Goal: Task Accomplishment & Management: Use online tool/utility

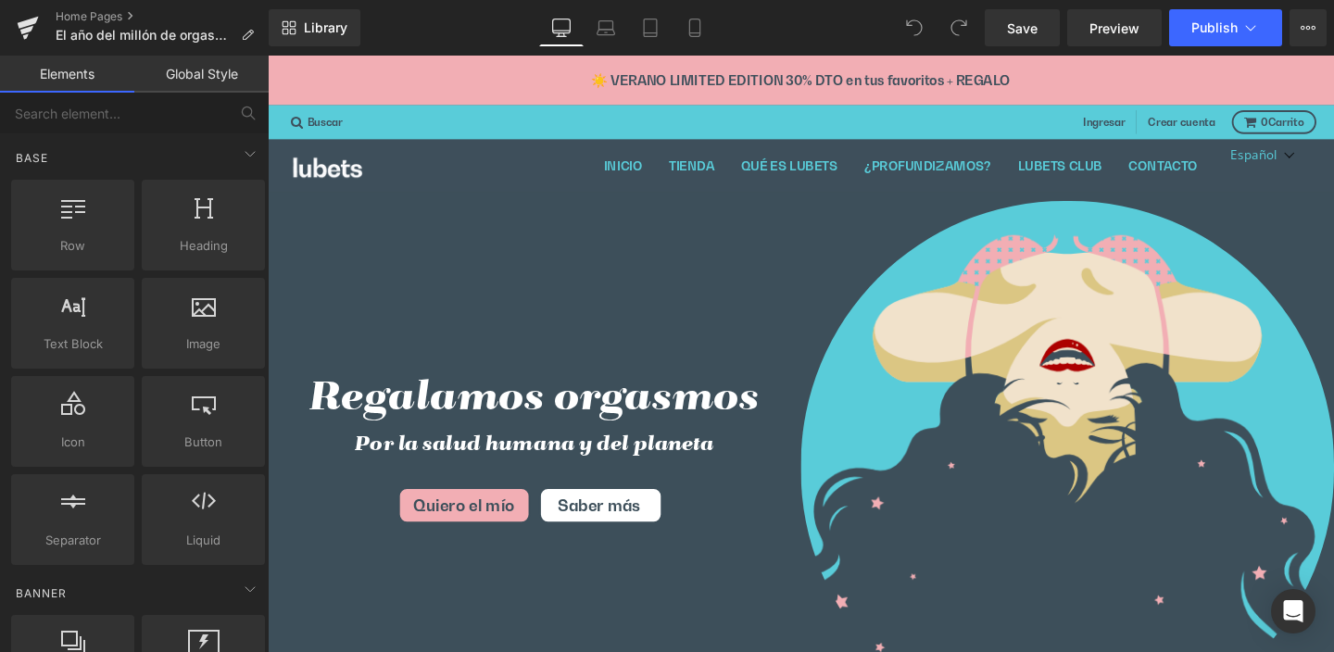
scroll to position [38, 1093]
click at [121, 116] on input "text" at bounding box center [114, 113] width 228 height 41
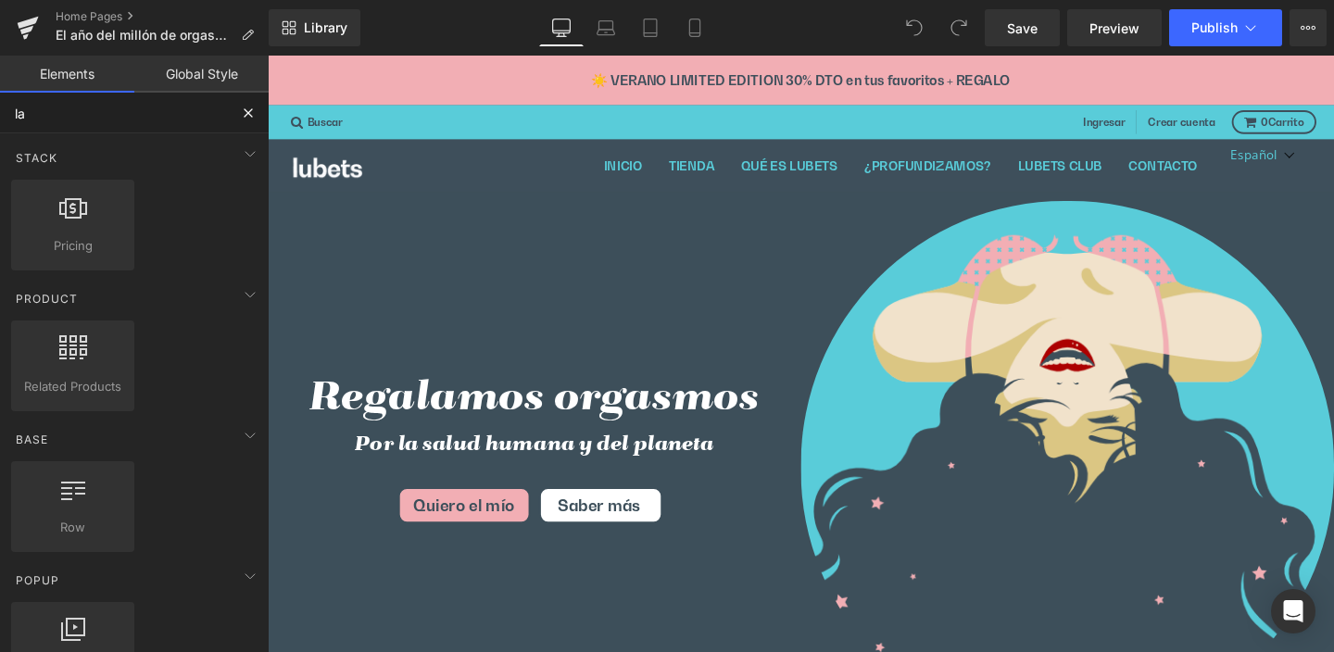
type input "l"
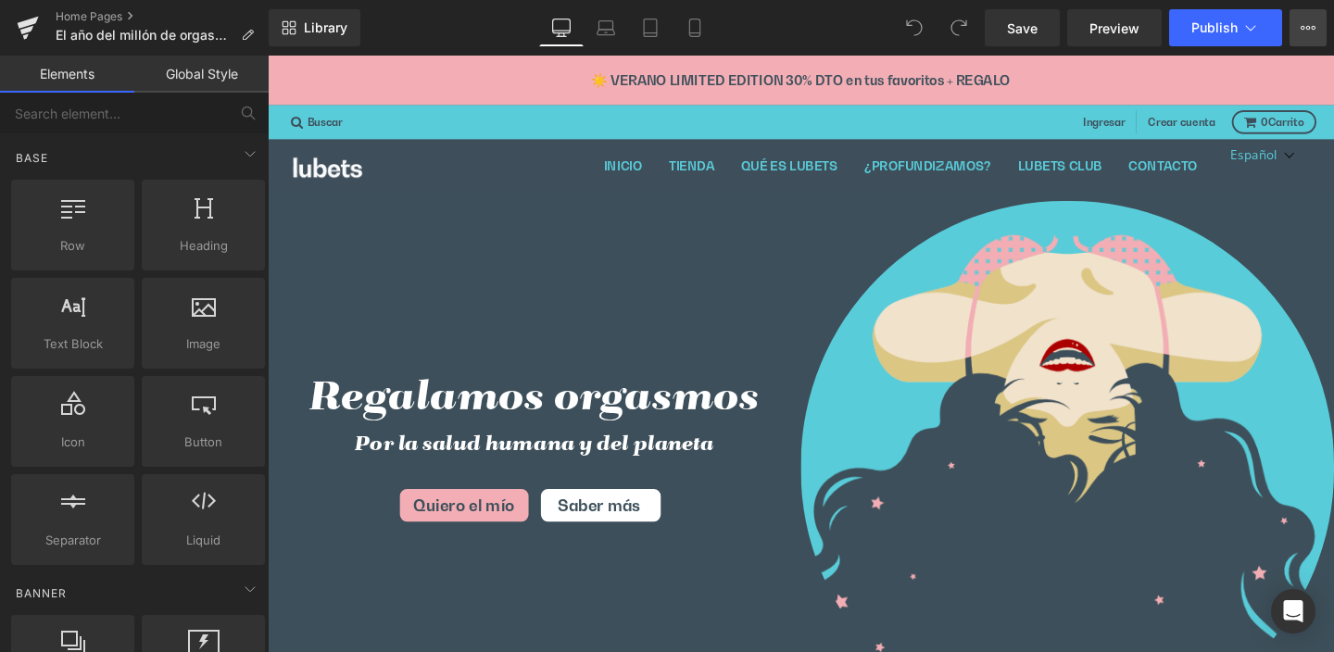
click at [1316, 27] on button "View Live Page View with current Template Save Template to Library Schedule Pub…" at bounding box center [1307, 27] width 37 height 37
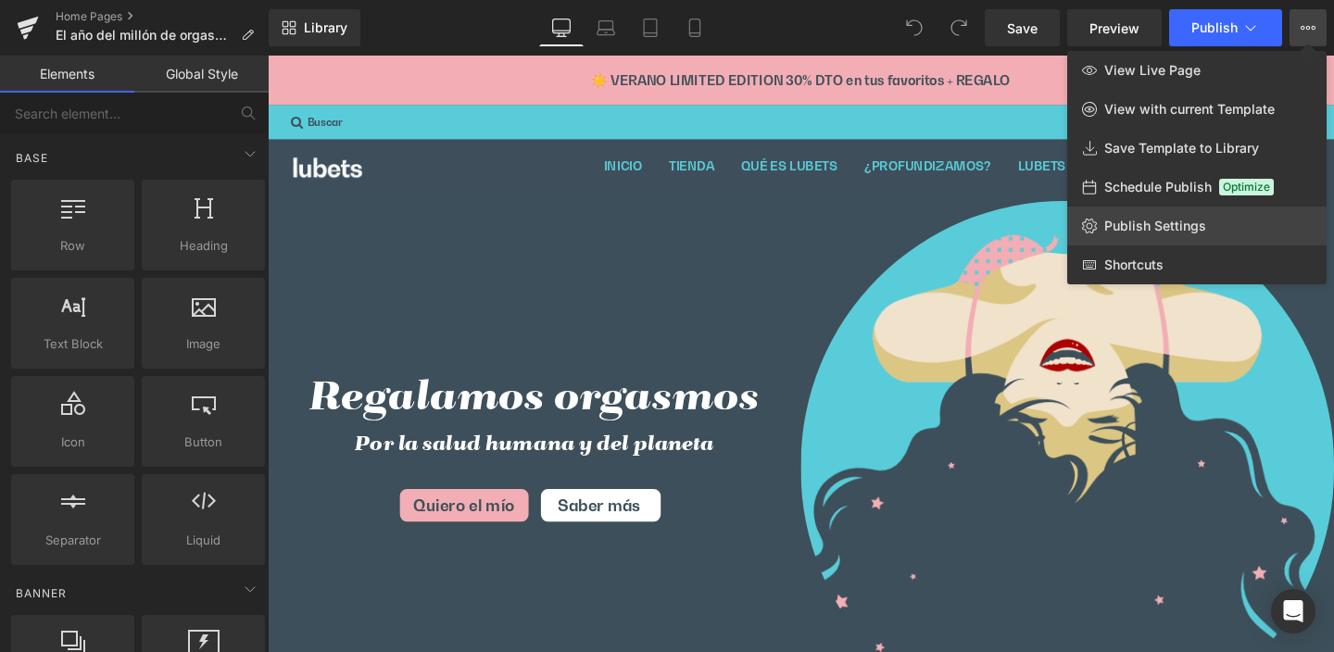
click at [1164, 232] on span "Publish Settings" at bounding box center [1155, 226] width 102 height 17
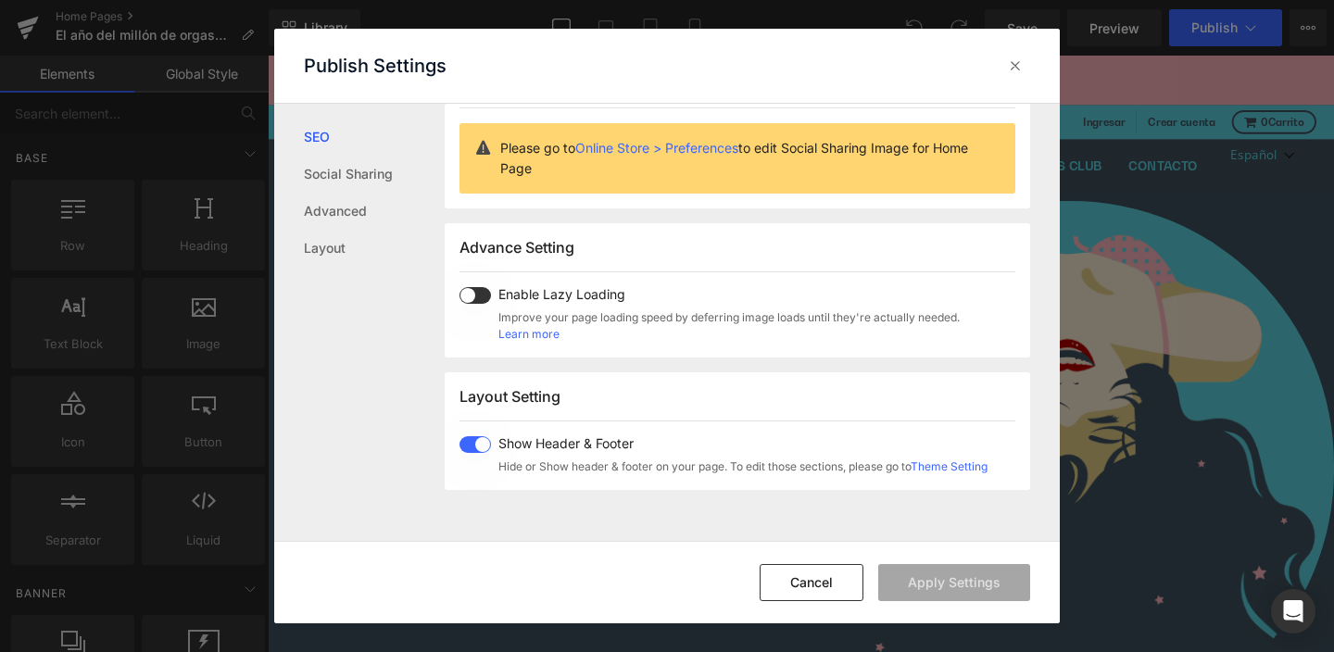
scroll to position [0, 0]
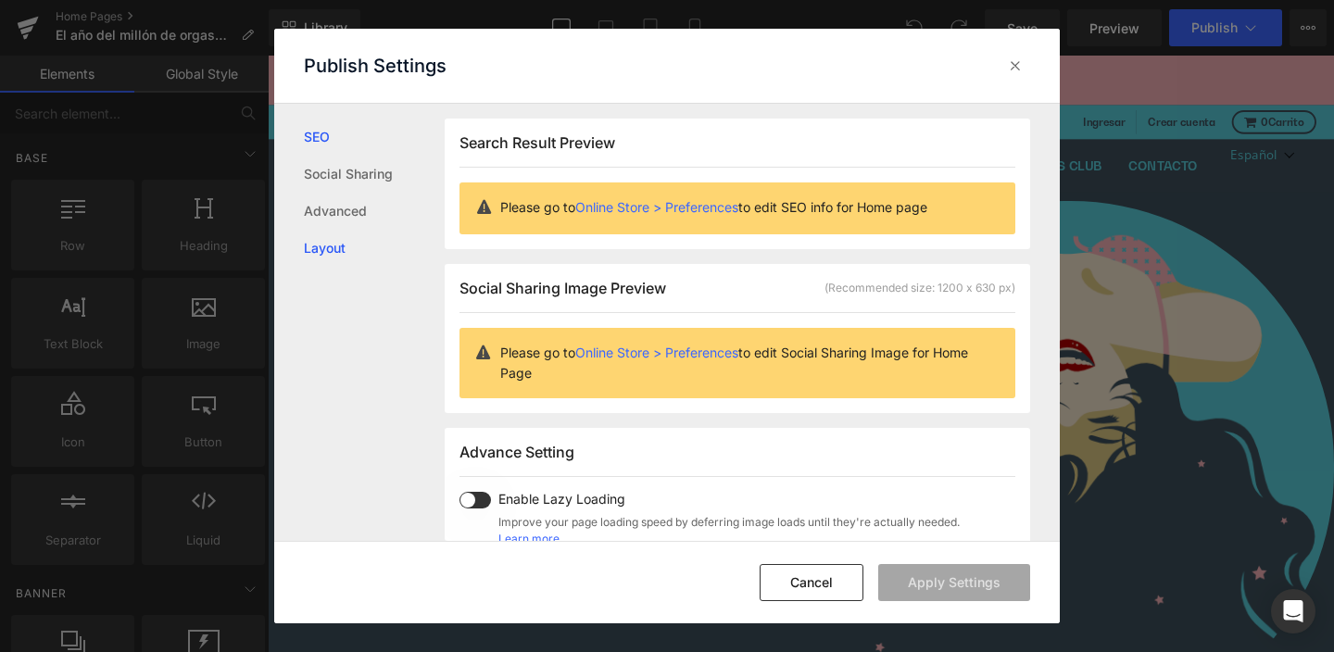
click at [332, 247] on link "Layout" at bounding box center [374, 248] width 141 height 37
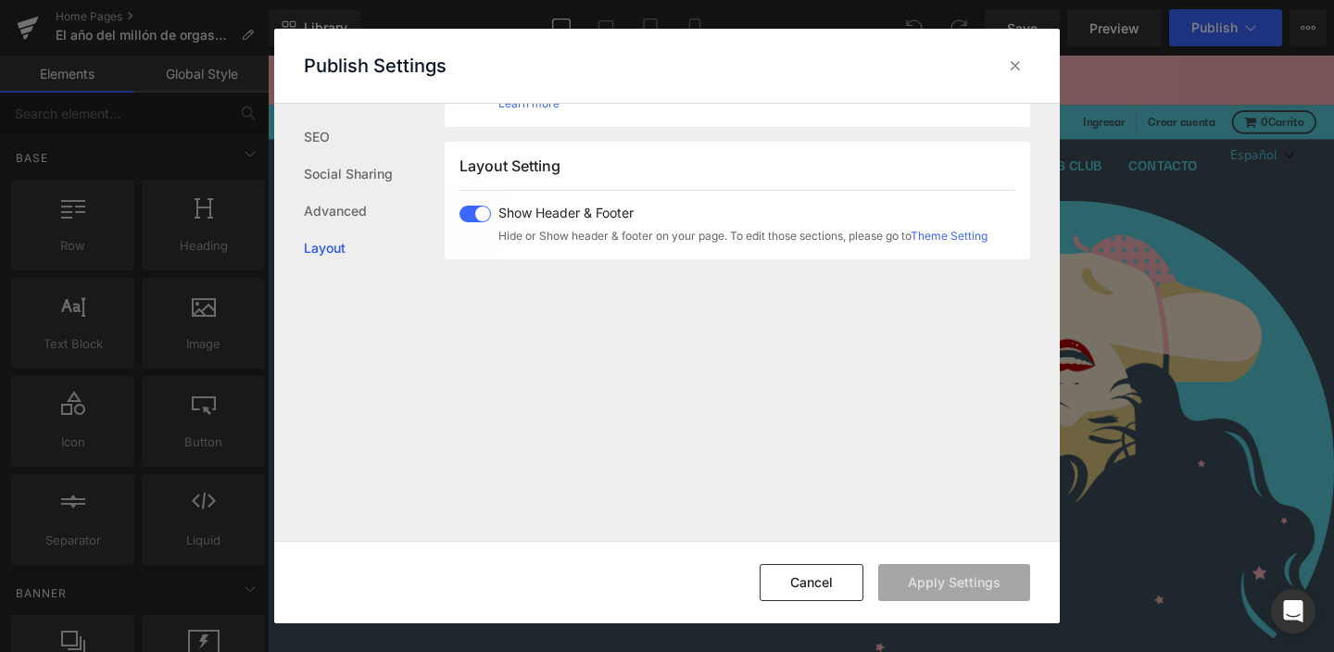
scroll to position [459, 0]
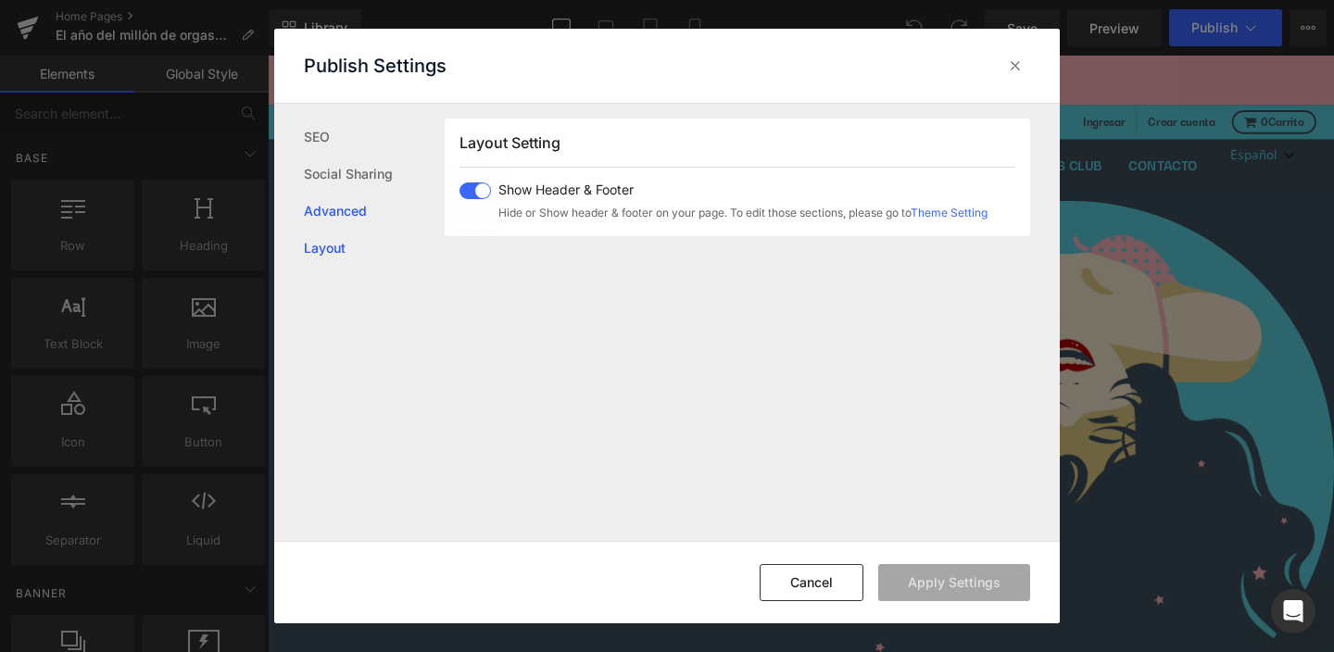
click at [339, 211] on link "Advanced" at bounding box center [374, 211] width 141 height 37
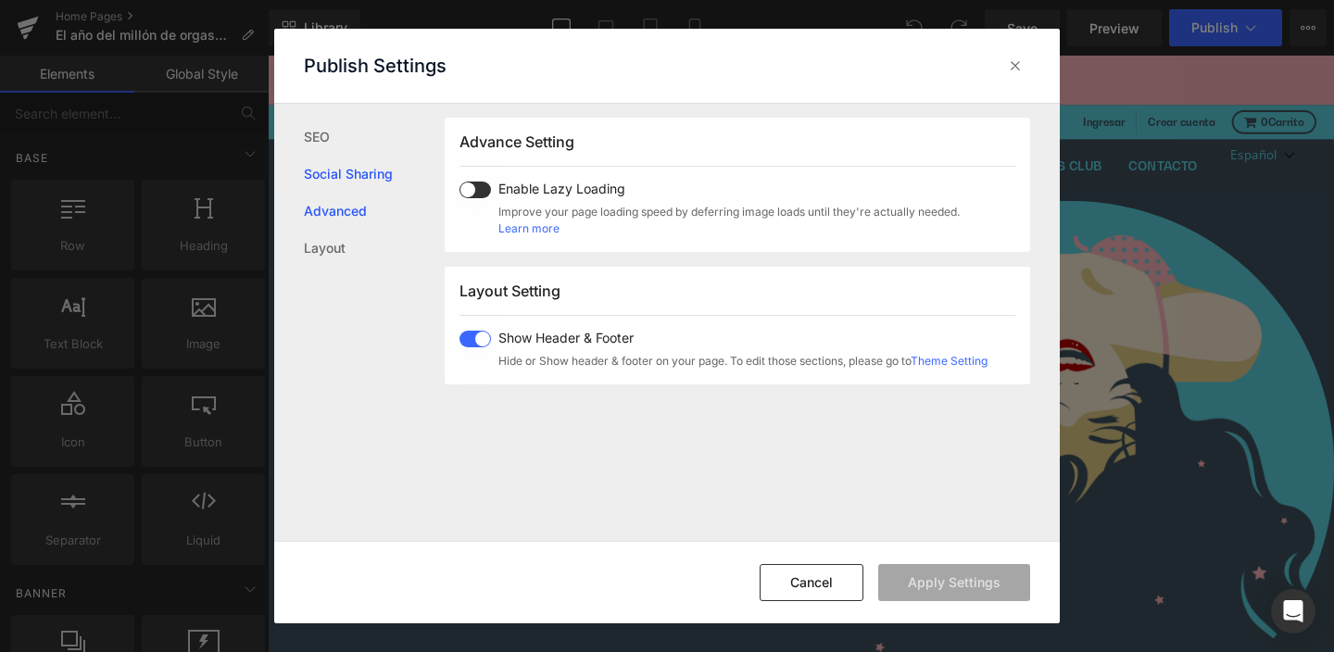
click at [352, 171] on link "Social Sharing" at bounding box center [374, 174] width 141 height 37
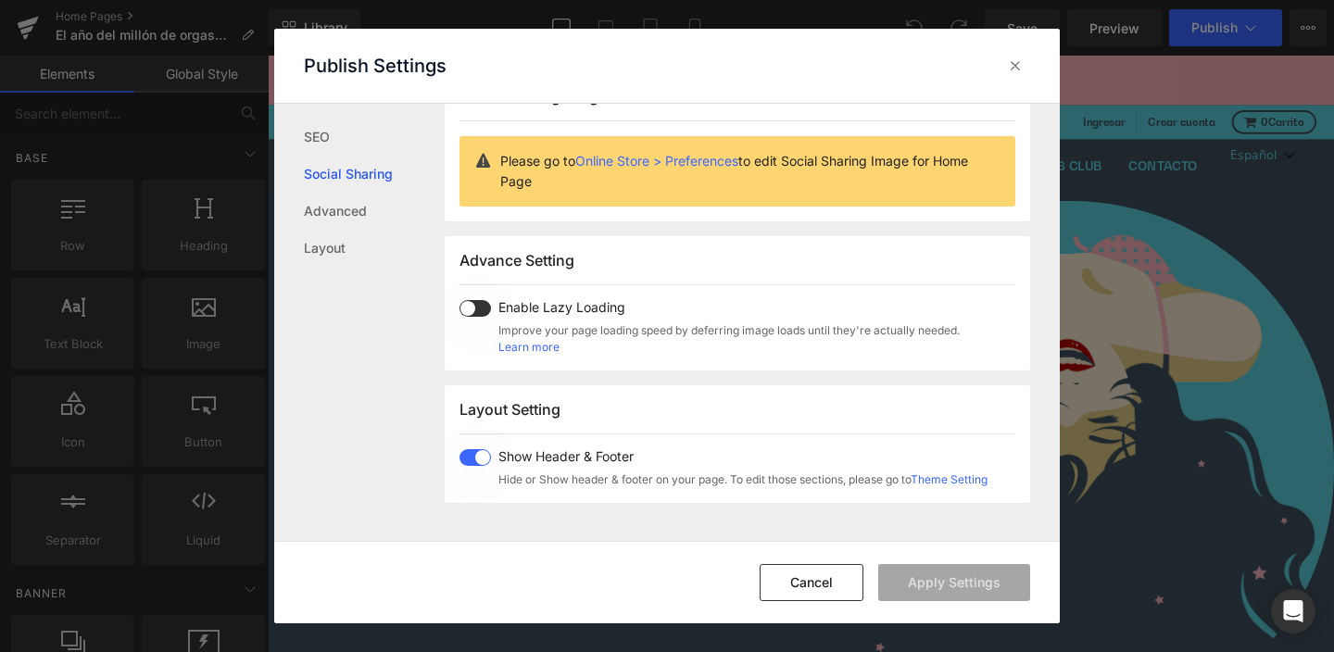
scroll to position [146, 0]
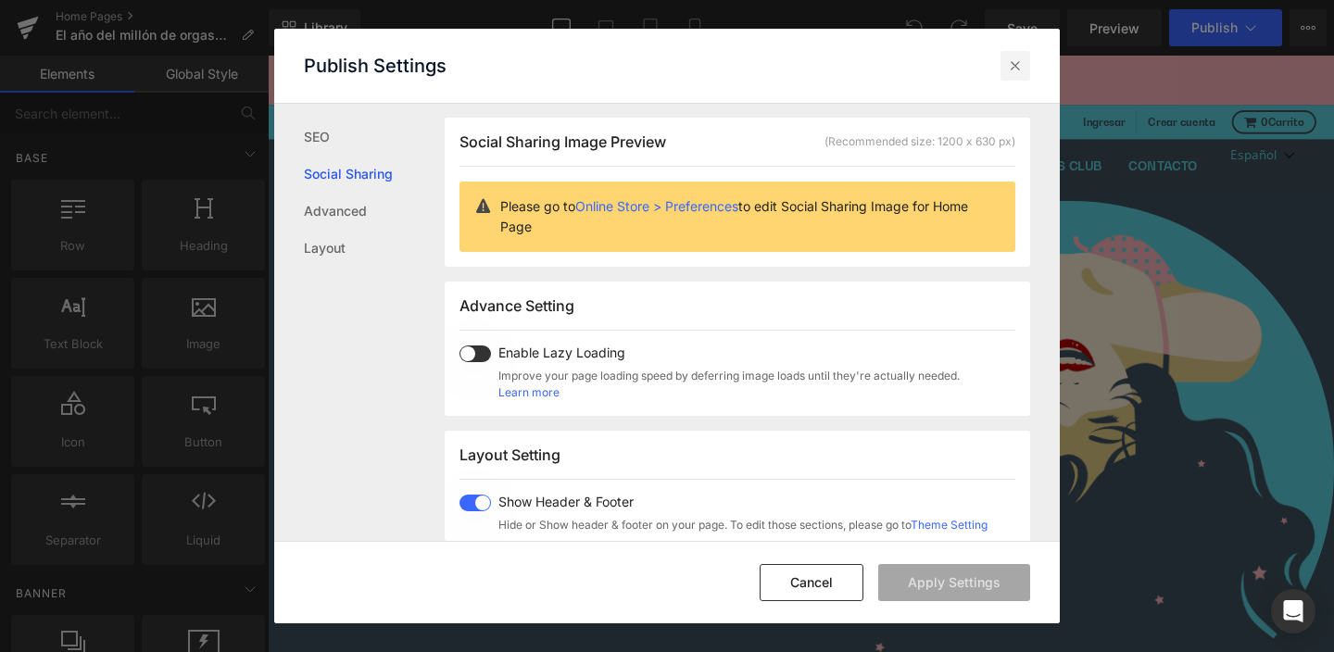
click at [1018, 64] on icon at bounding box center [1015, 66] width 19 height 19
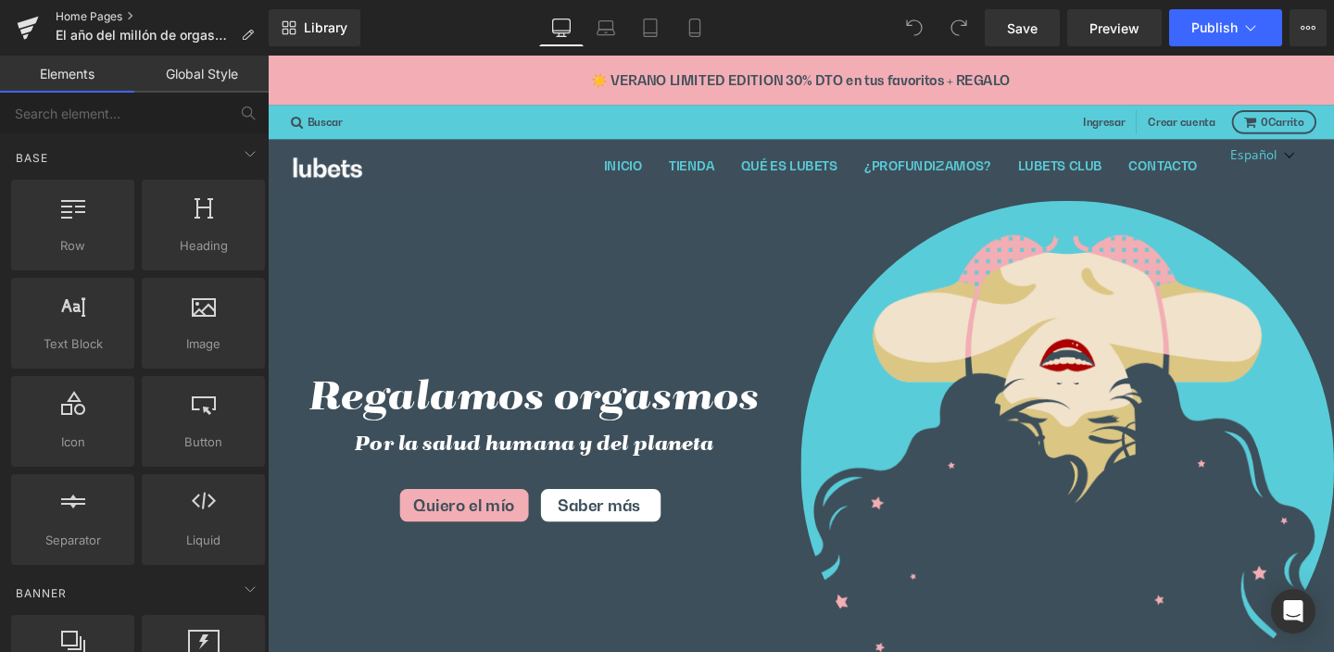
click at [81, 15] on link "Home Pages" at bounding box center [162, 16] width 213 height 15
